Goal: Task Accomplishment & Management: Use online tool/utility

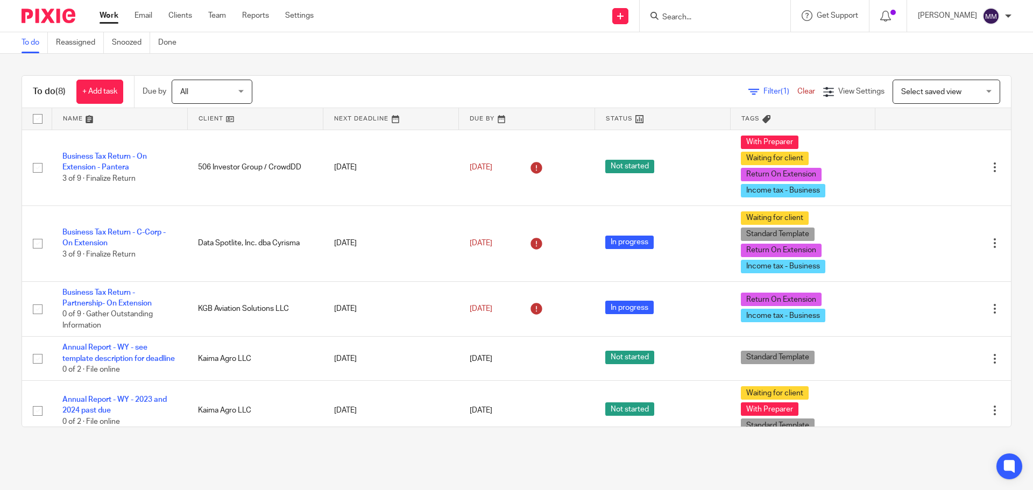
click at [104, 16] on link "Work" at bounding box center [108, 15] width 19 height 11
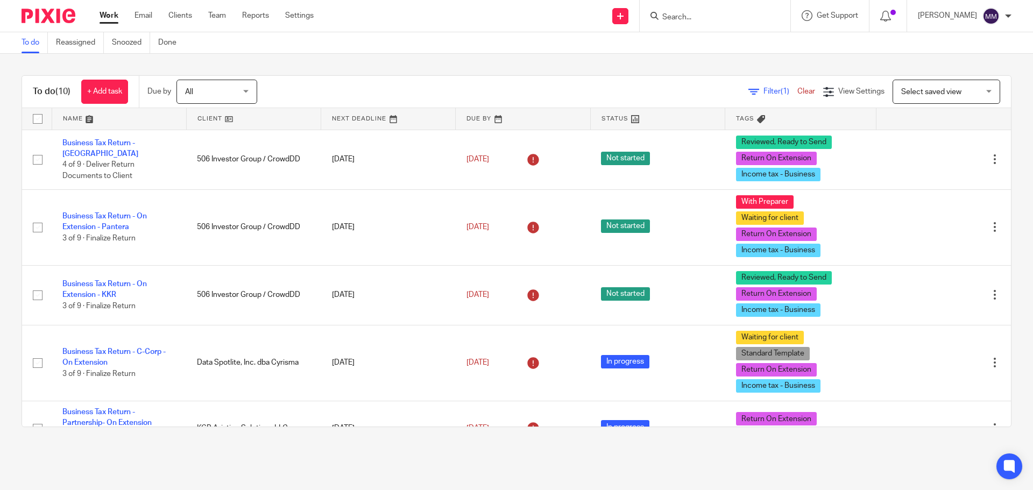
click at [122, 150] on link "Business Tax Return - Naples" at bounding box center [100, 148] width 76 height 18
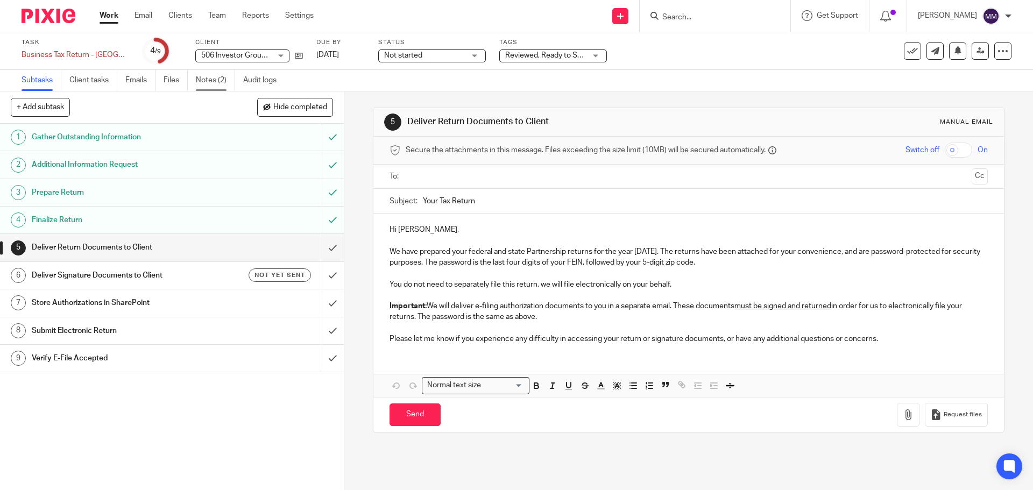
click at [211, 72] on link "Notes (2)" at bounding box center [215, 80] width 39 height 21
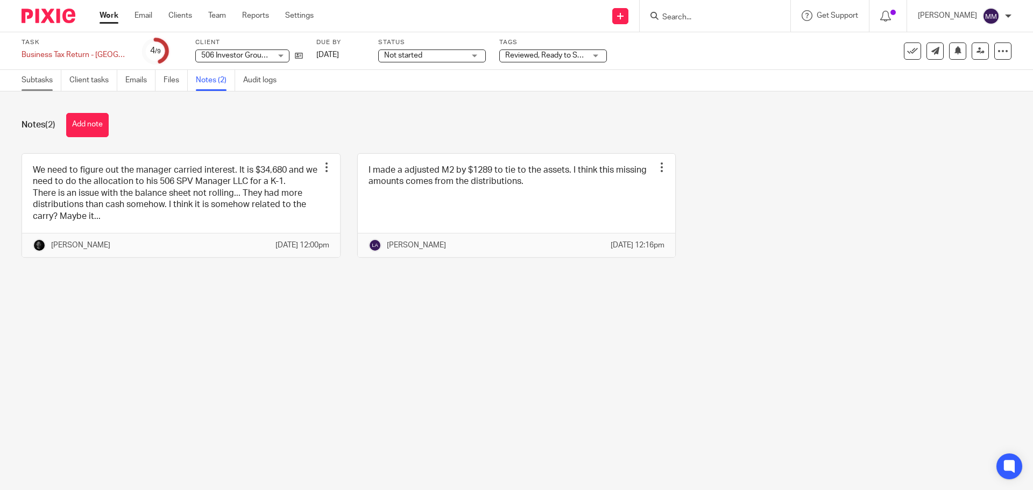
click at [45, 83] on link "Subtasks" at bounding box center [42, 80] width 40 height 21
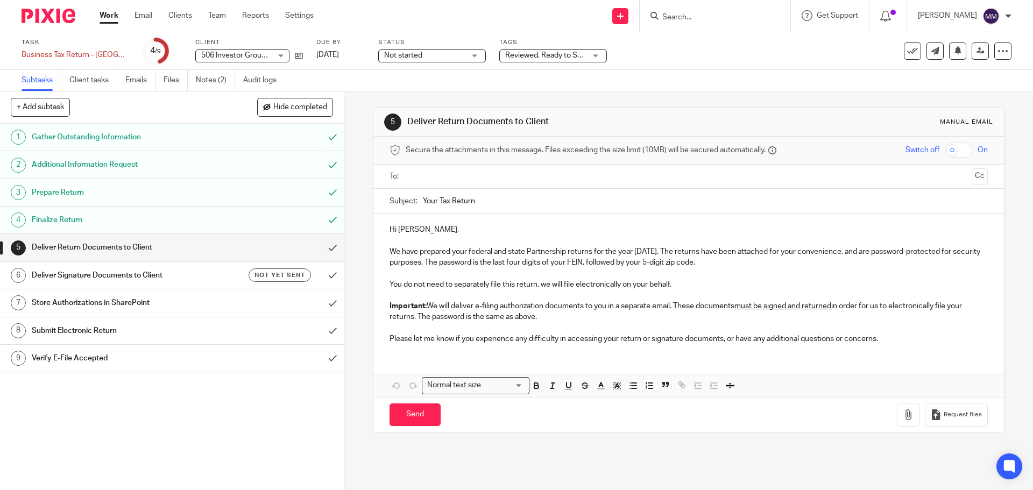
click at [421, 171] on input "text" at bounding box center [687, 176] width 557 height 12
click at [971, 175] on button "Cc" at bounding box center [979, 177] width 16 height 16
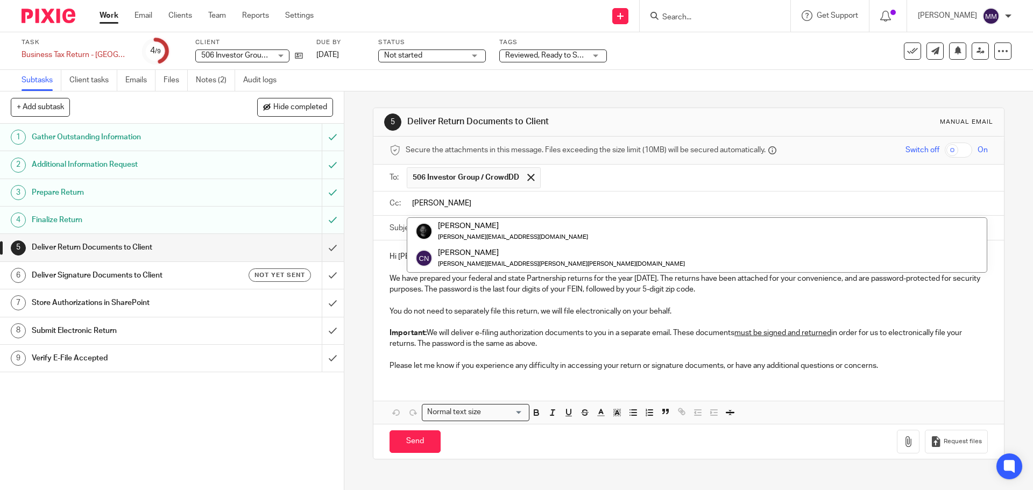
type input "chris"
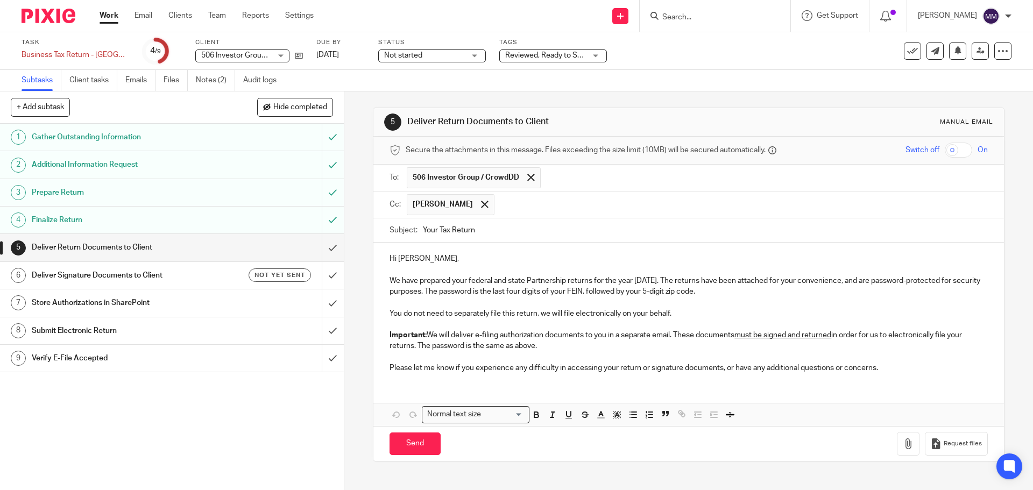
click at [888, 369] on p "Please let me know if you experience any difficulty in accessing your return or…" at bounding box center [688, 367] width 598 height 11
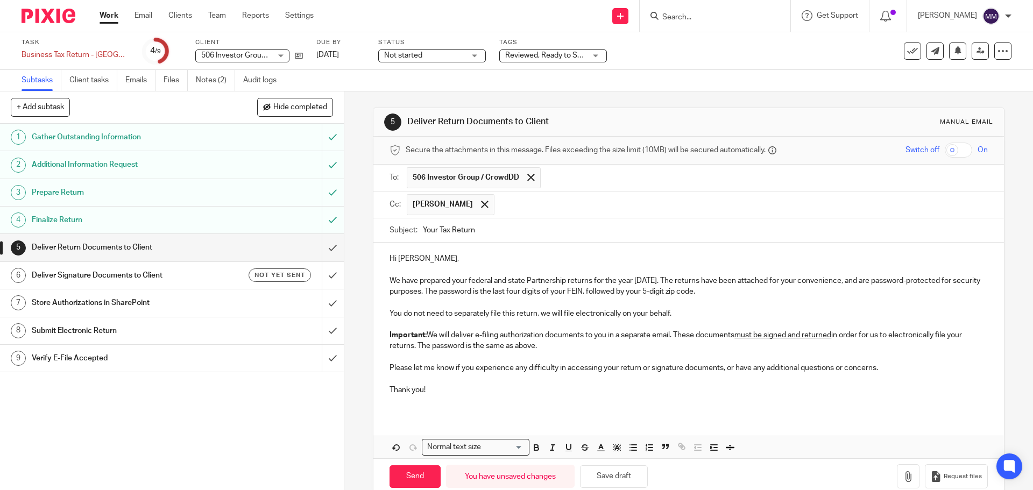
click at [515, 258] on p "Hi Mark," at bounding box center [688, 258] width 598 height 11
click at [902, 474] on icon "button" at bounding box center [907, 476] width 11 height 11
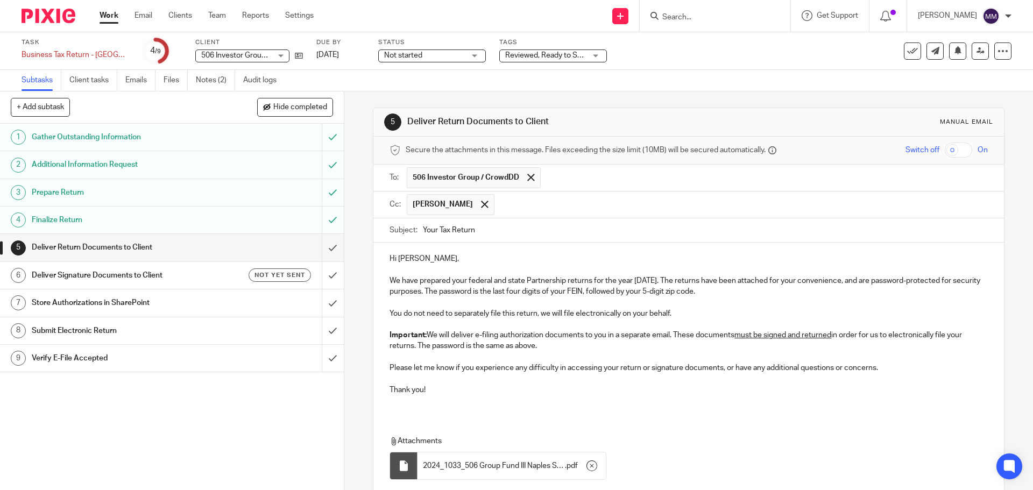
click at [434, 230] on input "Your Tax Return" at bounding box center [705, 230] width 564 height 24
drag, startPoint x: 434, startPoint y: 230, endPoint x: 371, endPoint y: 230, distance: 63.5
click at [373, 230] on div "Subject: Your Tax Return" at bounding box center [688, 230] width 630 height 25
click at [492, 227] on input "Group Fund III Naples Tax Return" at bounding box center [705, 230] width 564 height 24
type input "Group Fund III Naples SS, LLC 2024 Tax Return"
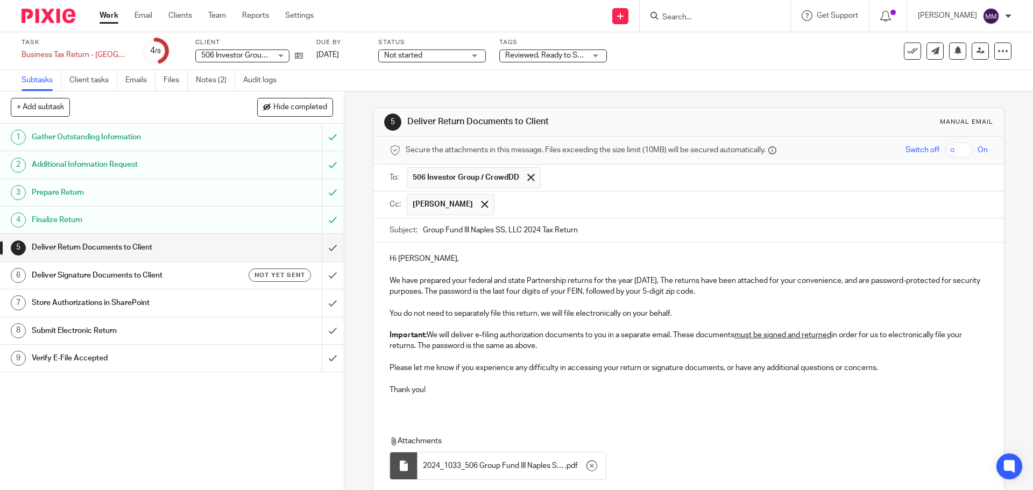
click at [944, 153] on input "checkbox" at bounding box center [957, 150] width 27 height 15
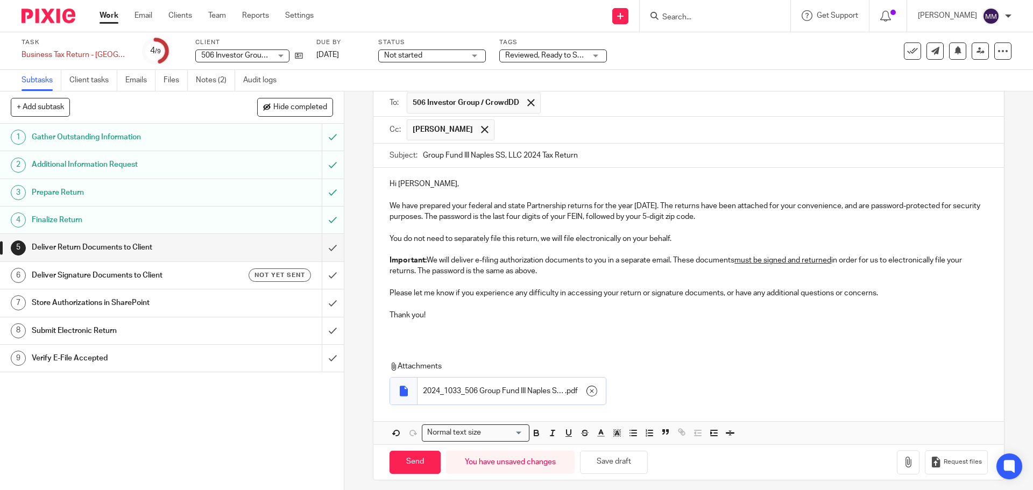
scroll to position [81, 0]
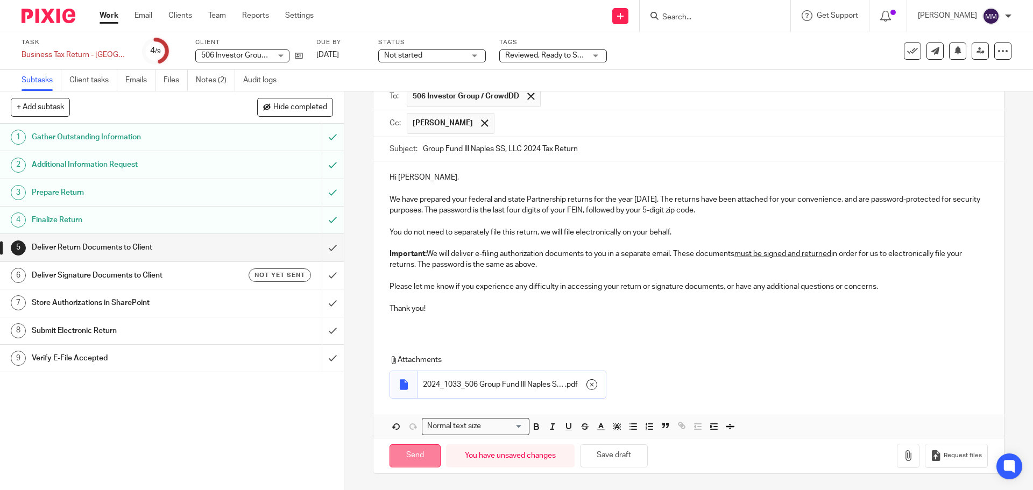
click at [419, 456] on input "Send" at bounding box center [414, 455] width 51 height 23
checkbox input "false"
type input "Sent"
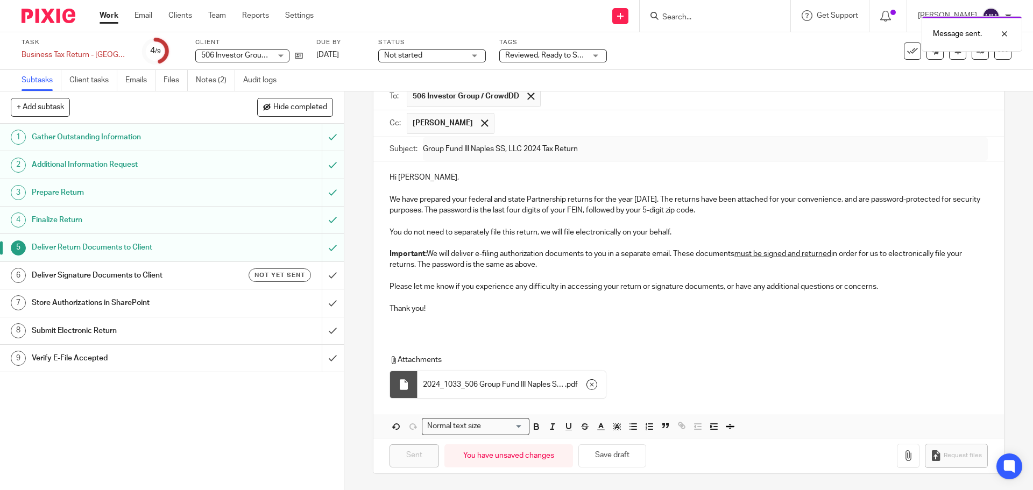
click at [198, 275] on h1 "Deliver Signature Documents to Client" at bounding box center [125, 275] width 186 height 16
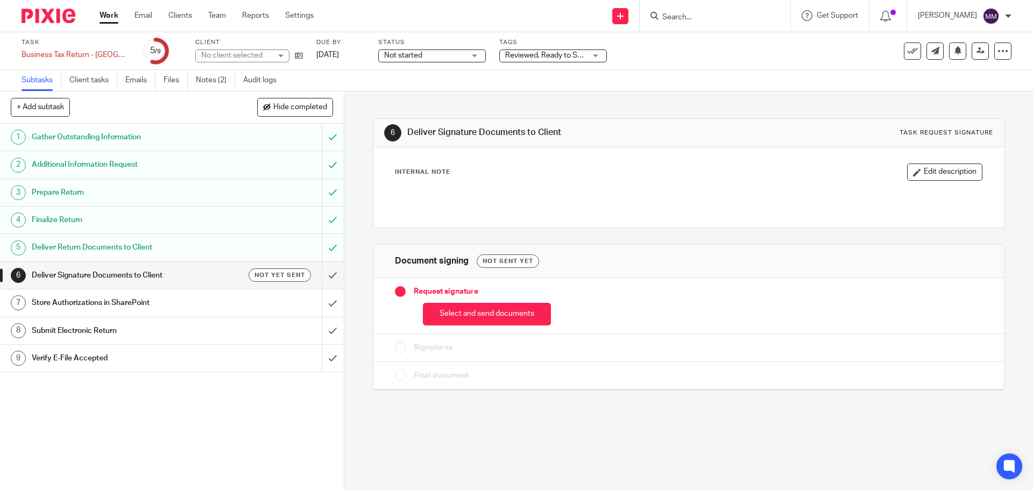
click at [486, 317] on button "Select and send documents" at bounding box center [487, 314] width 128 height 23
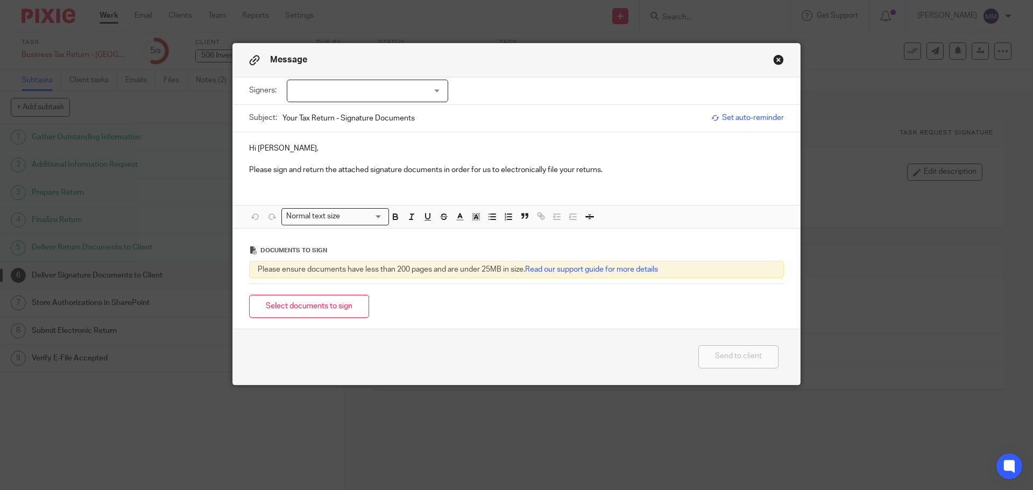
click at [388, 91] on div at bounding box center [367, 91] width 161 height 23
click at [385, 113] on li "Mark Robertson" at bounding box center [363, 113] width 160 height 22
checkbox input "true"
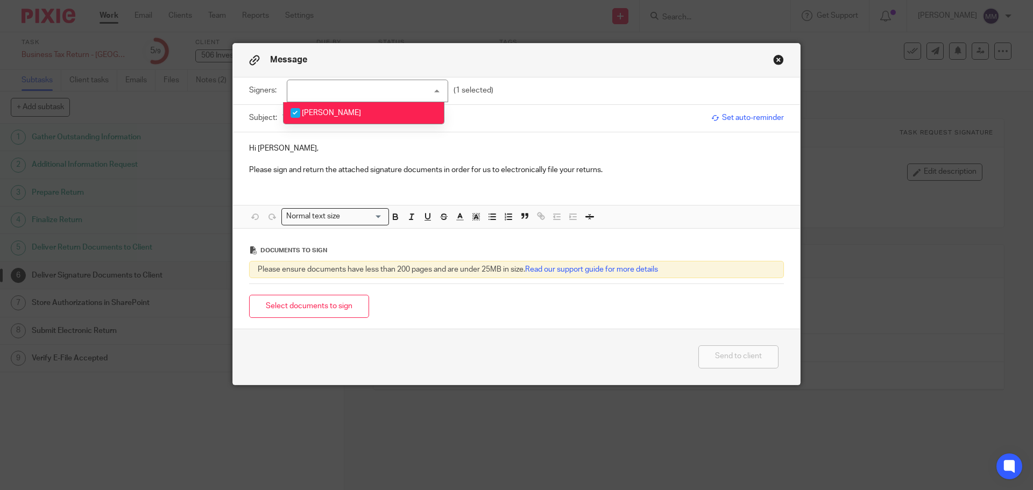
click at [613, 172] on p "Please sign and return the attached signature documents in order for us to elec…" at bounding box center [516, 170] width 535 height 11
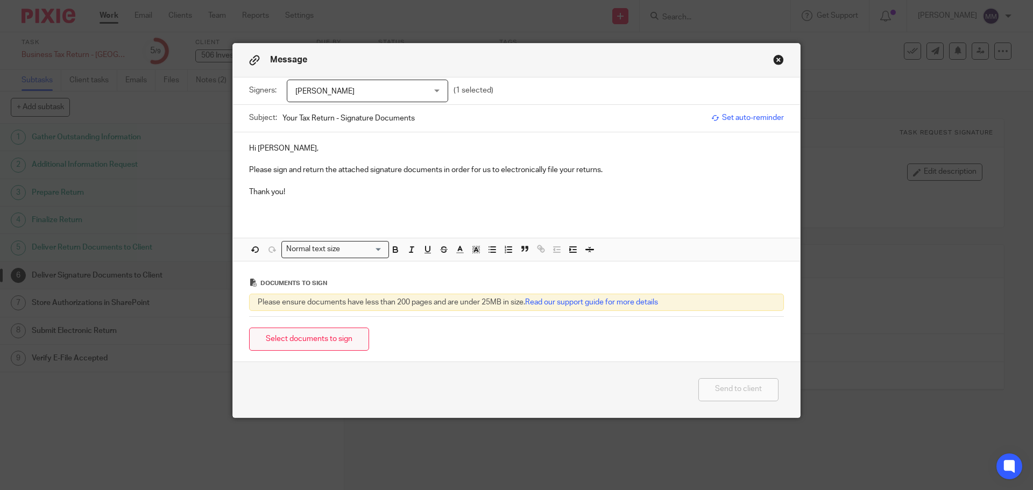
click at [355, 334] on button "Select documents to sign" at bounding box center [309, 339] width 120 height 23
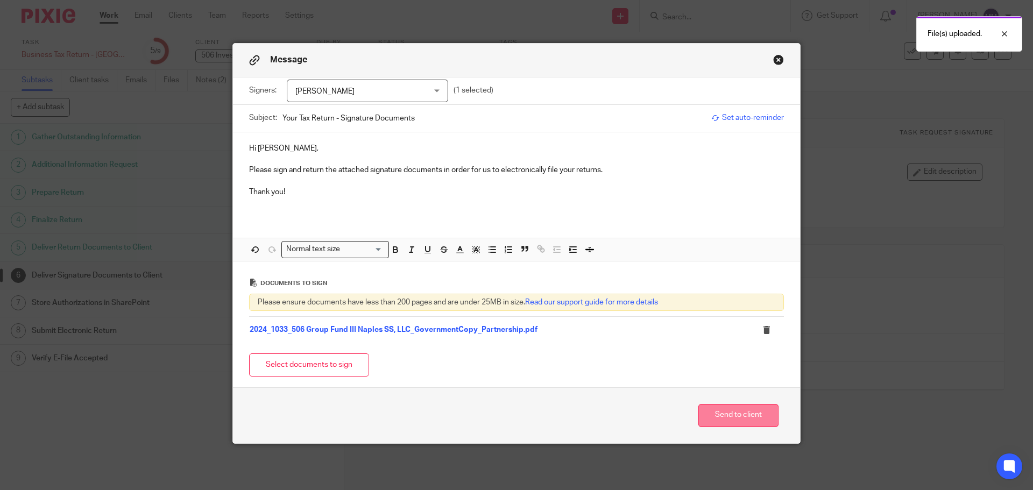
click at [712, 411] on button "Send to client" at bounding box center [738, 415] width 80 height 23
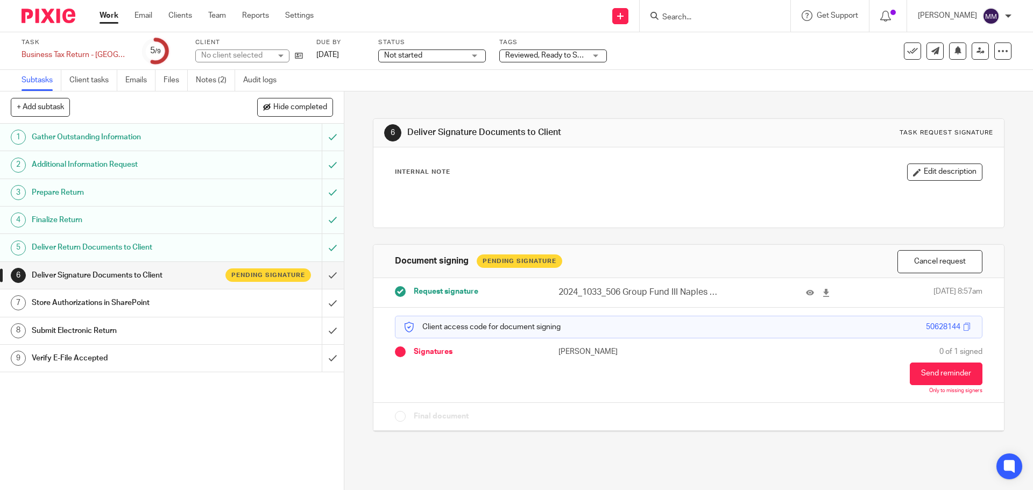
click at [542, 53] on span "Reviewed, Ready to Send + 2" at bounding box center [553, 56] width 97 height 8
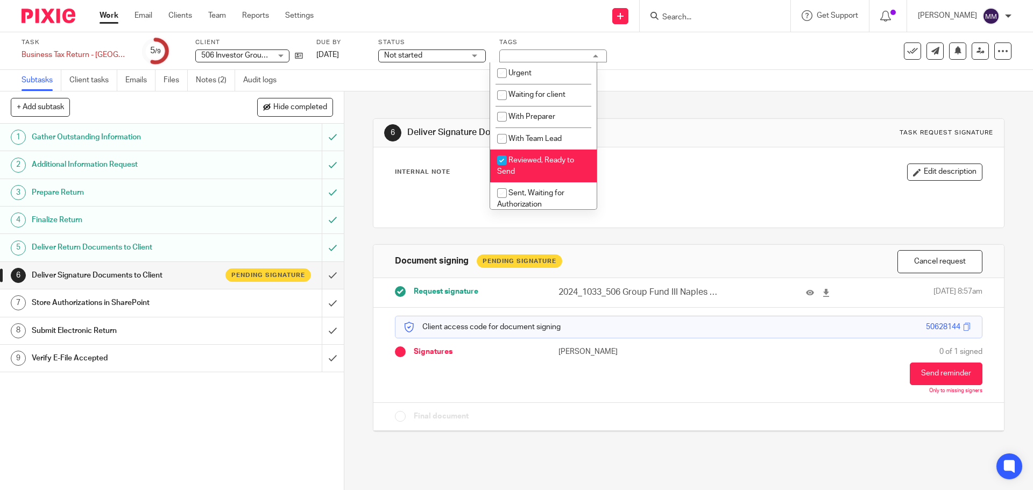
click at [547, 158] on span "Reviewed, Ready to Send" at bounding box center [535, 166] width 77 height 19
checkbox input "false"
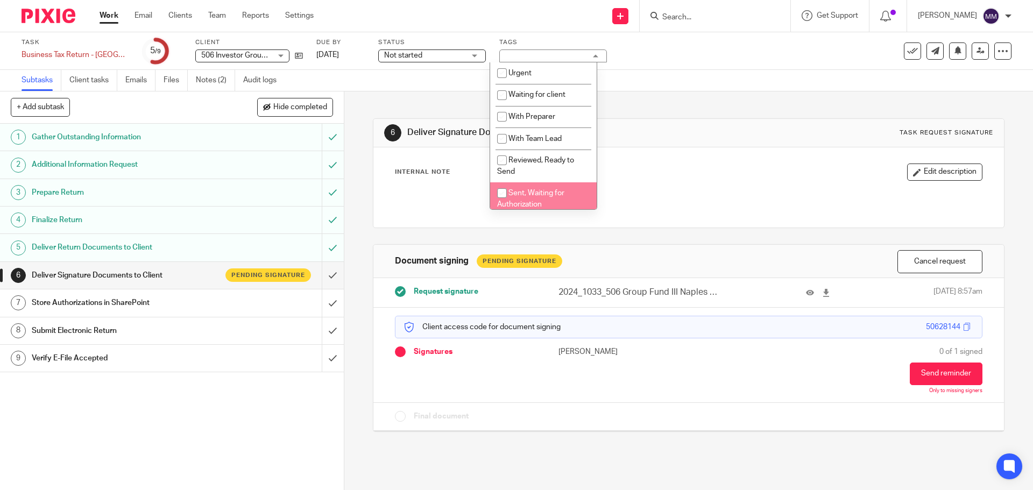
click at [544, 193] on span "Sent, Waiting for Authorization" at bounding box center [530, 198] width 67 height 19
checkbox input "true"
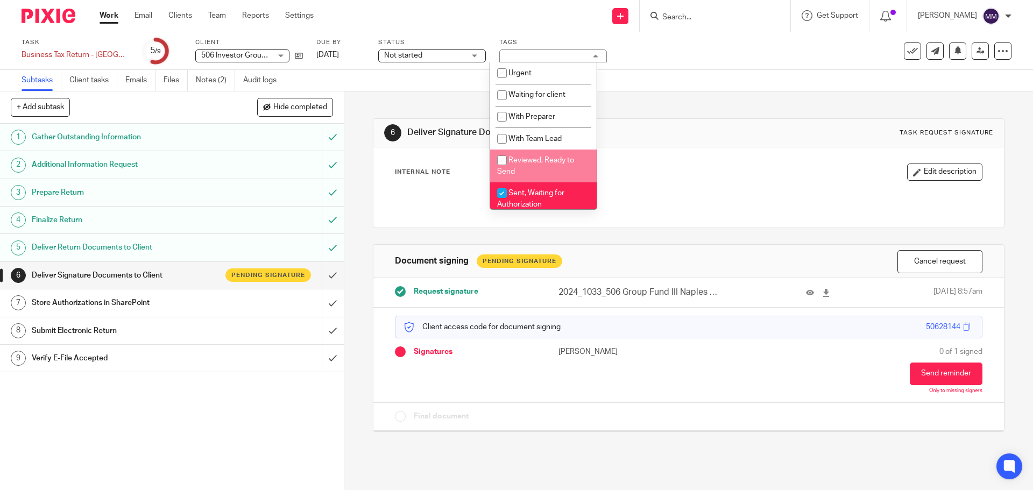
click at [676, 76] on div "Subtasks Client tasks Emails Files Notes (2) Audit logs" at bounding box center [516, 81] width 1033 height 22
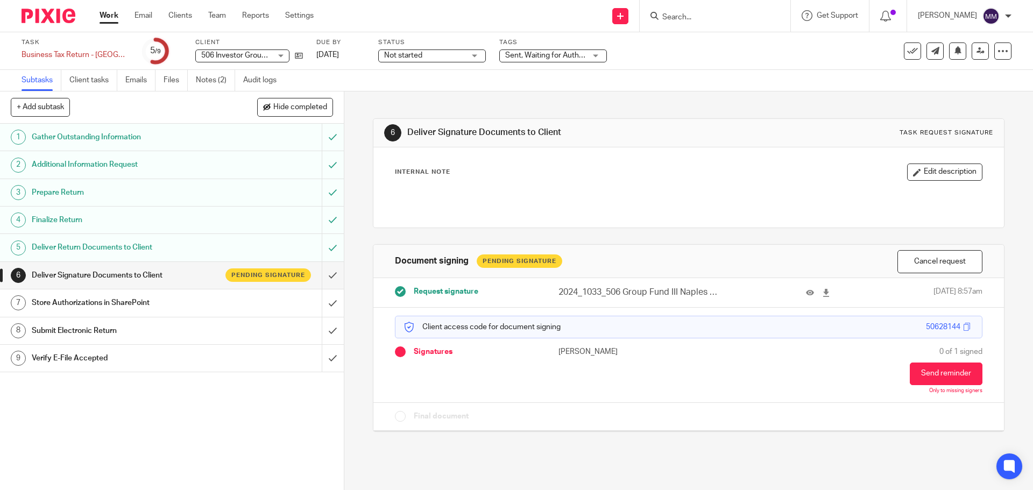
click at [112, 16] on link "Work" at bounding box center [108, 15] width 19 height 11
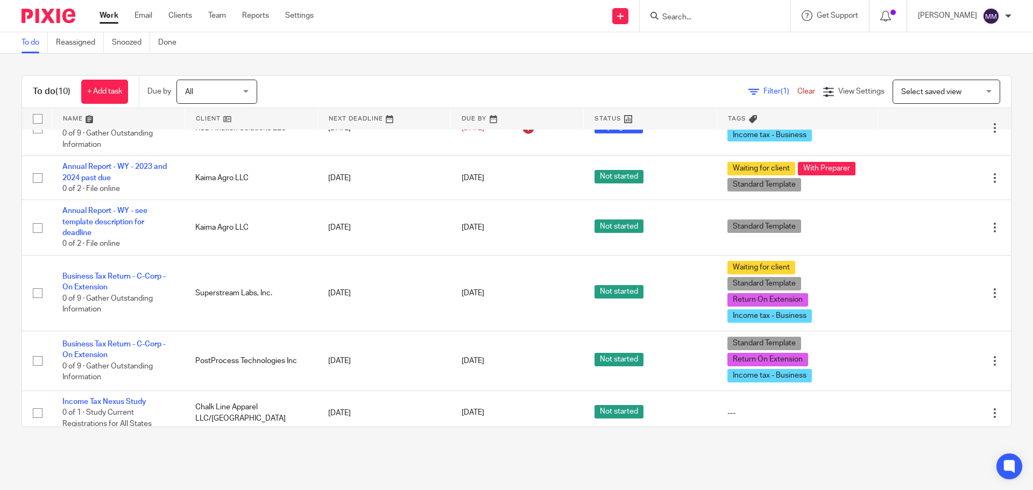
scroll to position [292, 0]
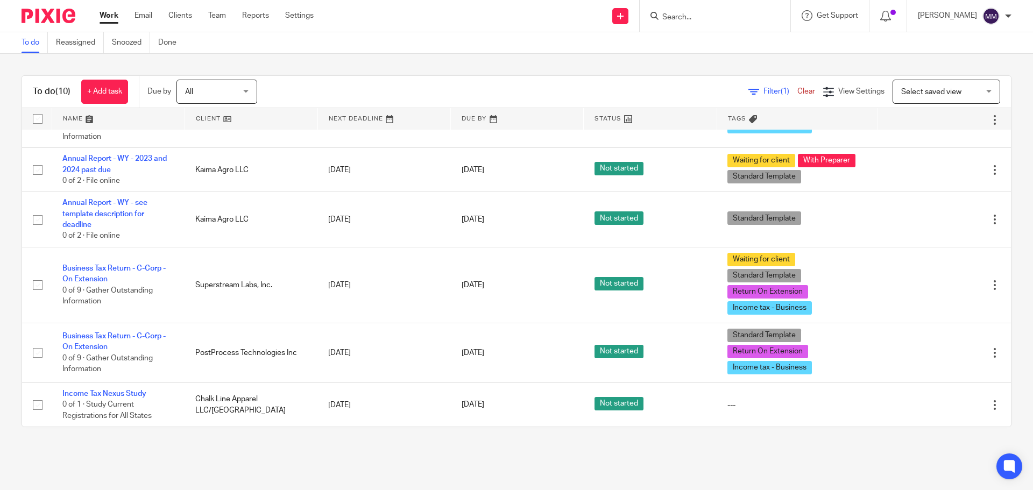
click at [720, 19] on input "Search" at bounding box center [709, 18] width 97 height 10
type input "cloudq"
click at [714, 48] on link at bounding box center [741, 50] width 165 height 33
